Goal: Complete application form

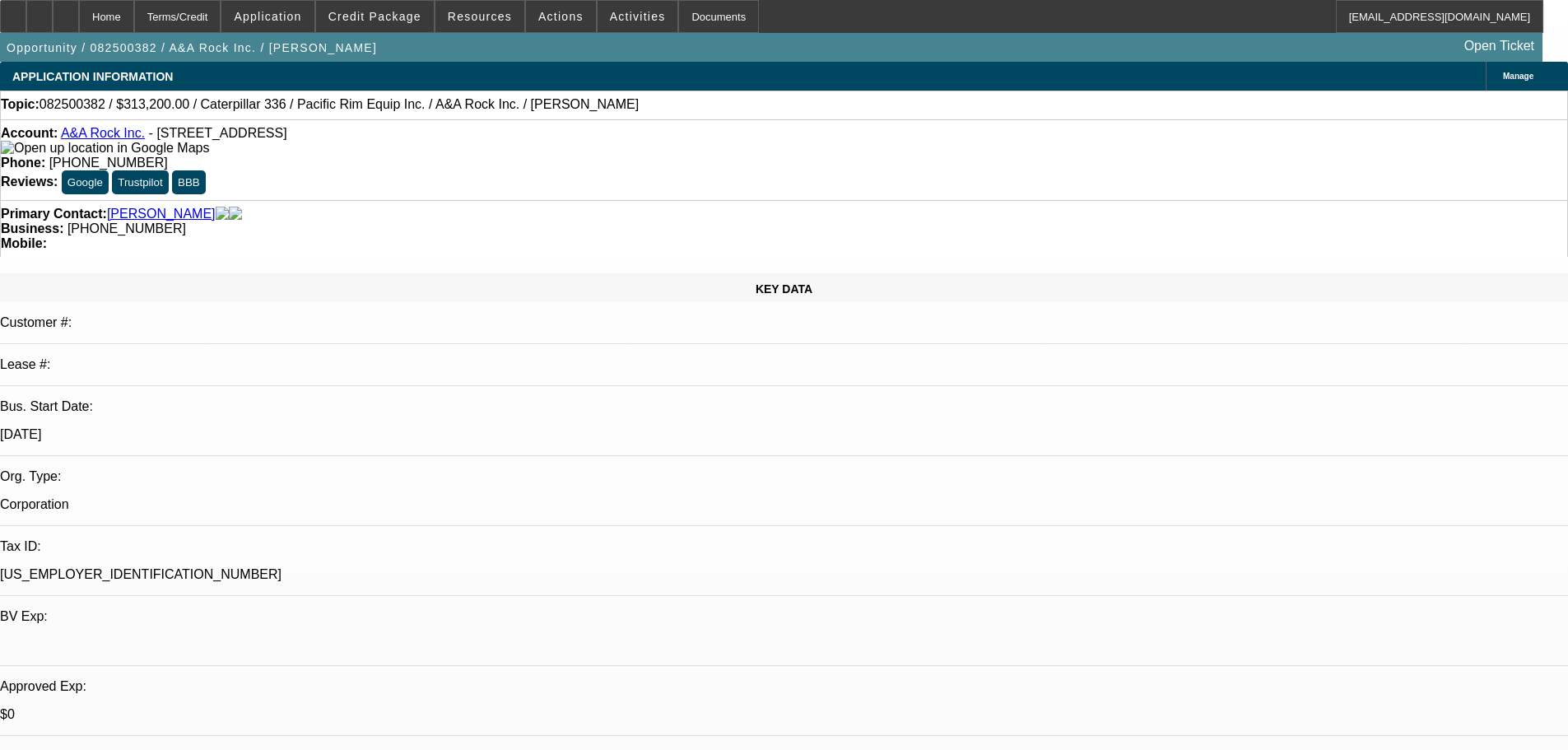
select select "0"
select select "2"
select select "0"
select select "6"
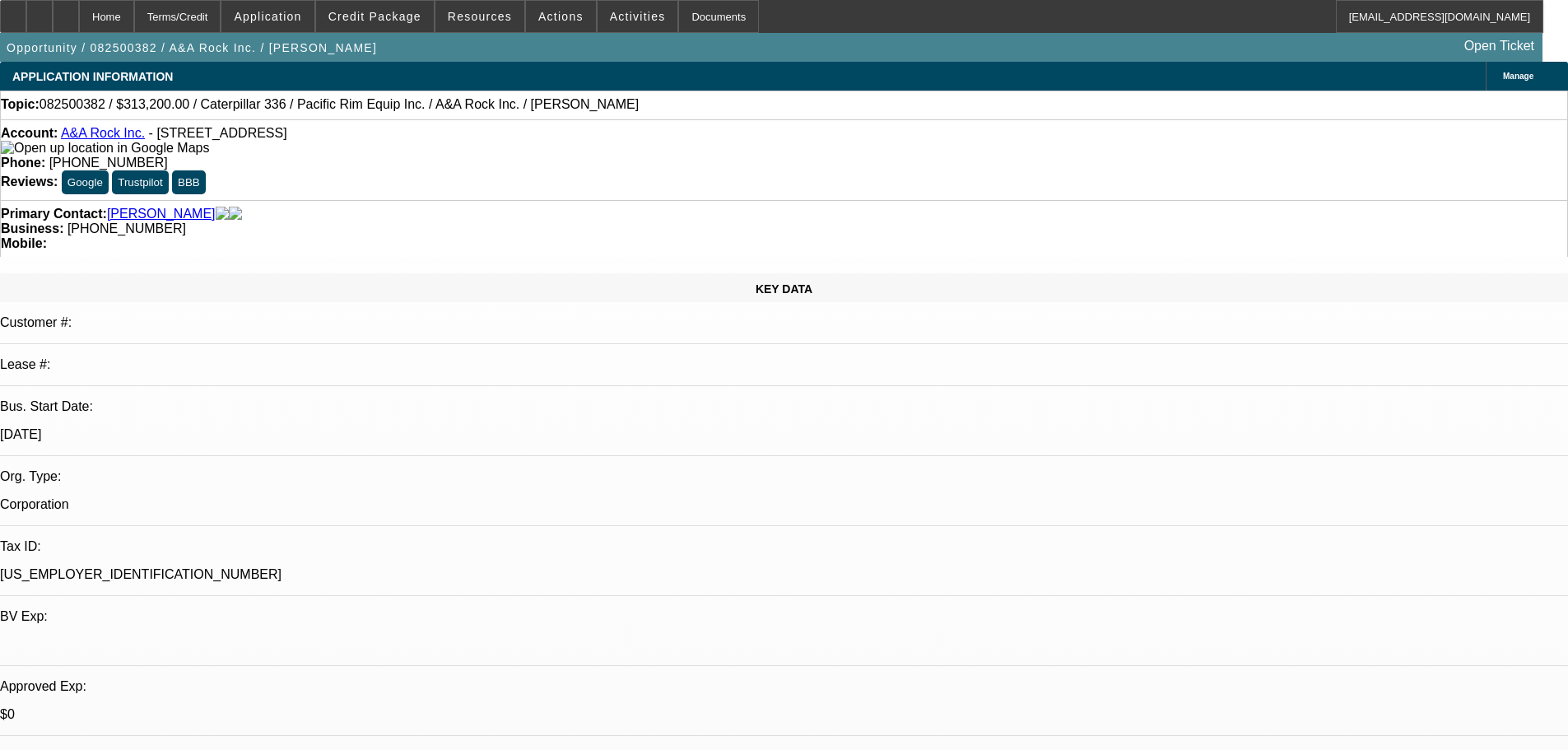
select select "0"
select select "2"
select select "0"
select select "6"
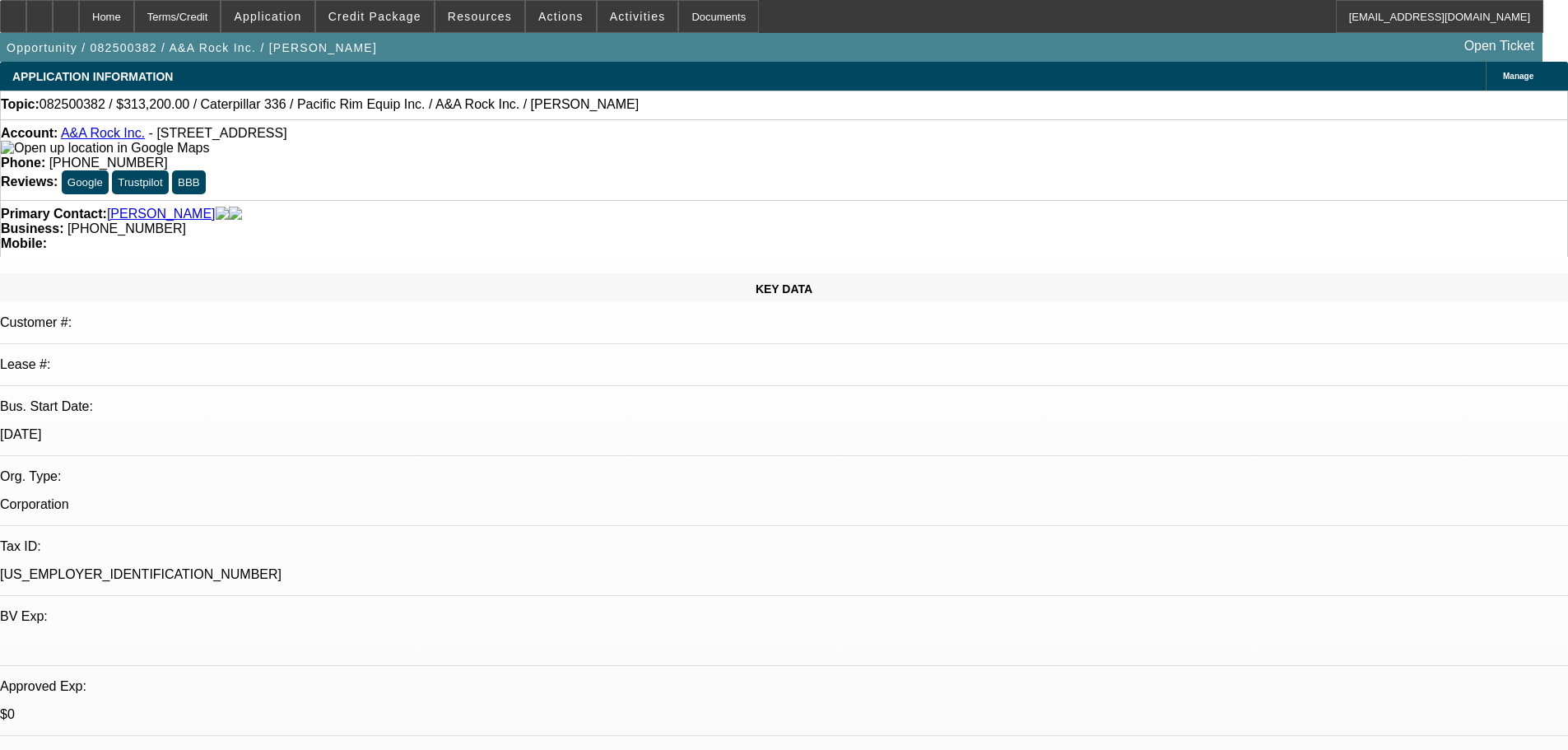
select select "0"
select select "2"
select select "0"
select select "6"
